Goal: Task Accomplishment & Management: Complete application form

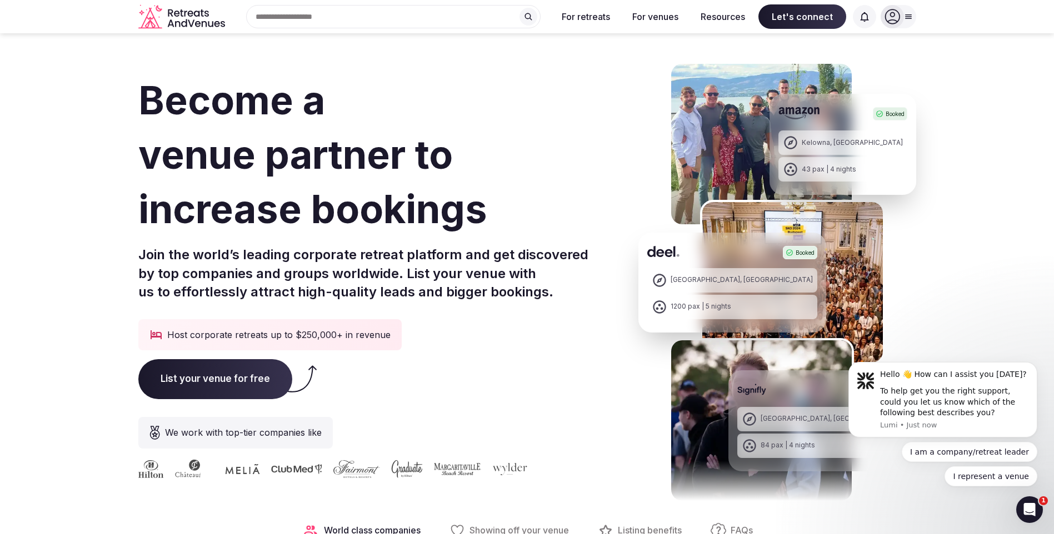
click at [256, 370] on span "List your venue for free" at bounding box center [215, 379] width 154 height 40
drag, startPoint x: 243, startPoint y: 386, endPoint x: 163, endPoint y: 404, distance: 81.5
click at [243, 386] on span "List your venue for free" at bounding box center [215, 379] width 154 height 40
